Goal: Find specific page/section: Find specific page/section

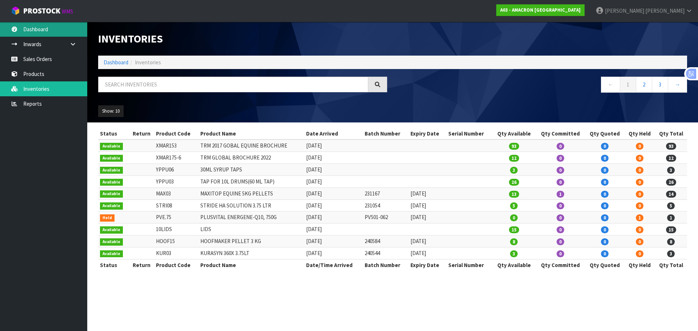
click at [46, 31] on link "Dashboard" at bounding box center [43, 29] width 87 height 15
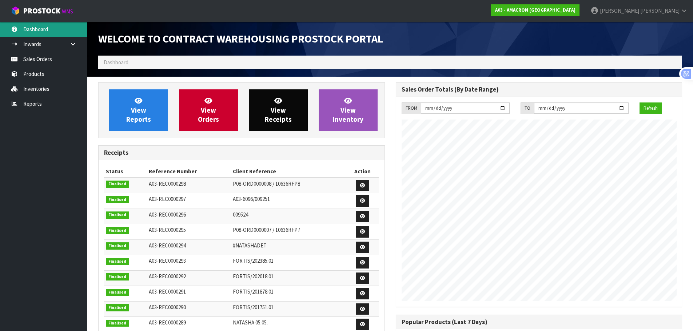
scroll to position [321, 297]
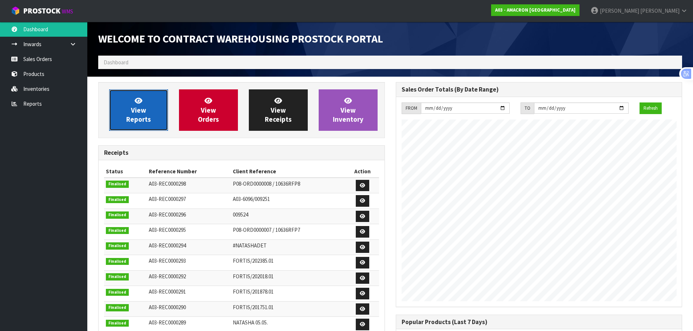
click at [123, 101] on link "View Reports" at bounding box center [138, 109] width 59 height 41
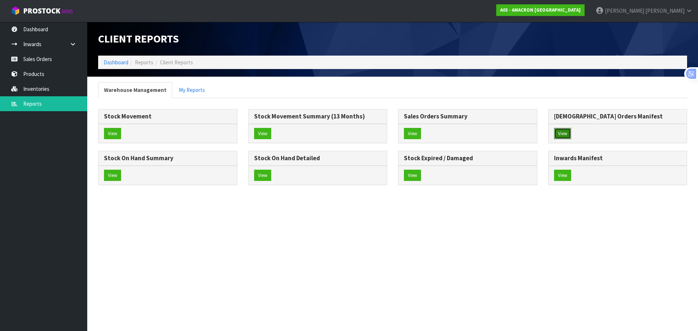
click at [565, 134] on button "View" at bounding box center [562, 134] width 17 height 12
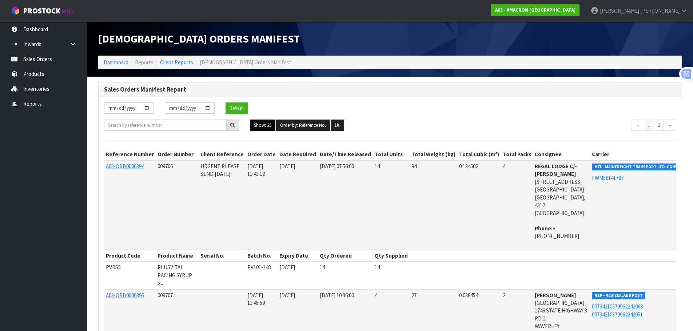
drag, startPoint x: 269, startPoint y: 128, endPoint x: 272, endPoint y: 131, distance: 4.6
click at [270, 128] on button "Show: 25" at bounding box center [262, 126] width 25 height 12
click at [291, 188] on link "ALL" at bounding box center [278, 189] width 57 height 10
click at [451, 120] on ul "Show: ALL 5 10 25 50 100 ALL Order by: Reference No. Reference No. Order No. Or…" at bounding box center [390, 126] width 281 height 12
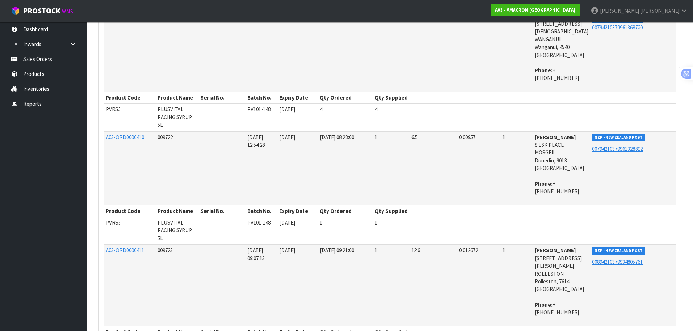
scroll to position [1467, 0]
